Goal: Task Accomplishment & Management: Manage account settings

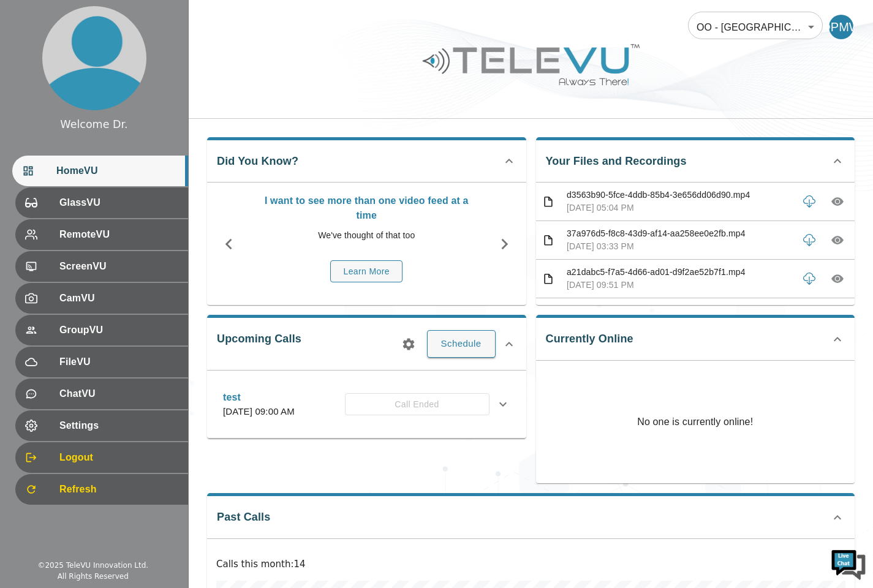
click at [185, 461] on div "Logout" at bounding box center [101, 457] width 173 height 31
